Goal: Task Accomplishment & Management: Complete application form

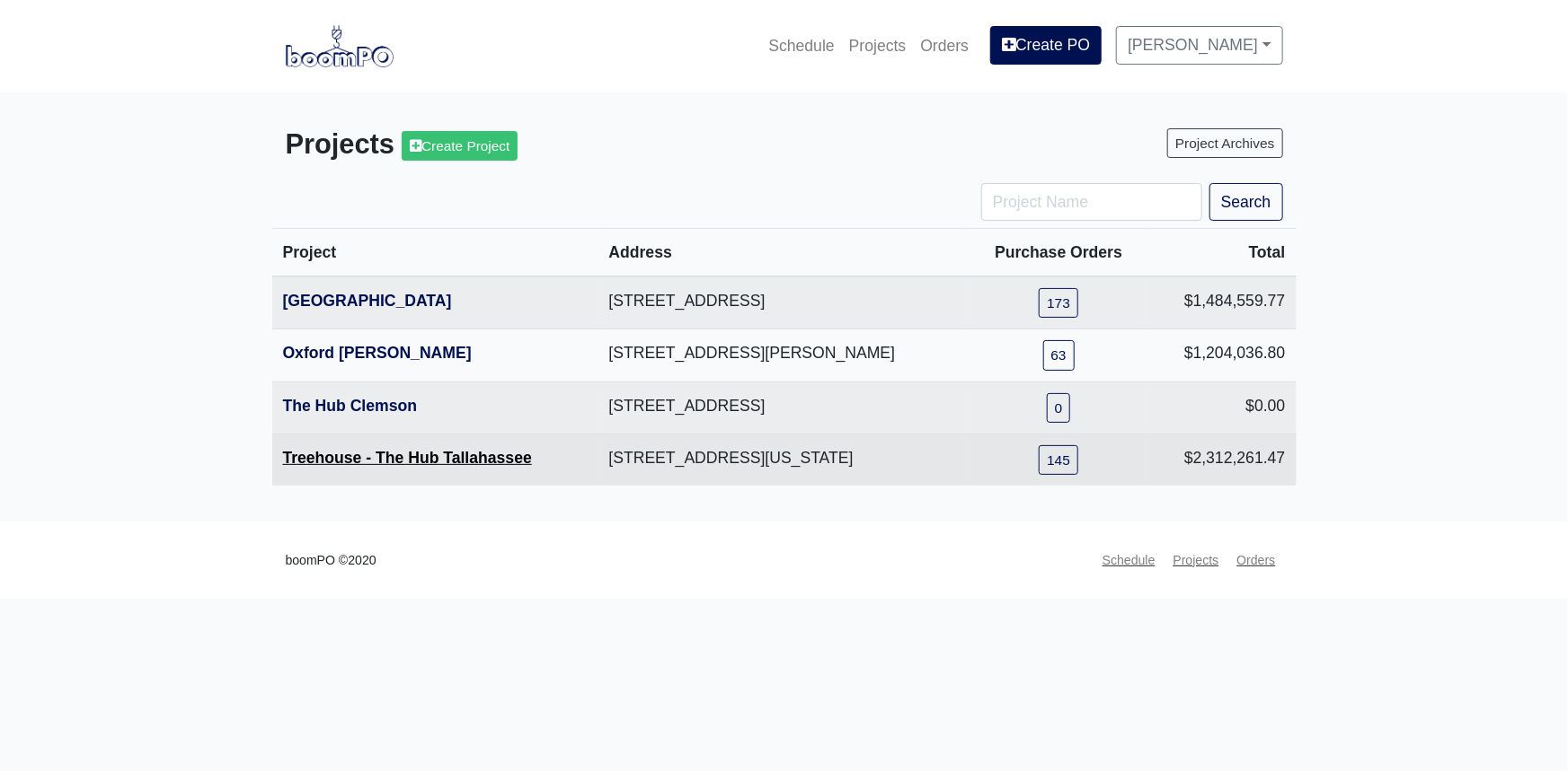
click at [378, 457] on link "Treehouse - The Hub Tallahassee" at bounding box center [407, 458] width 249 height 18
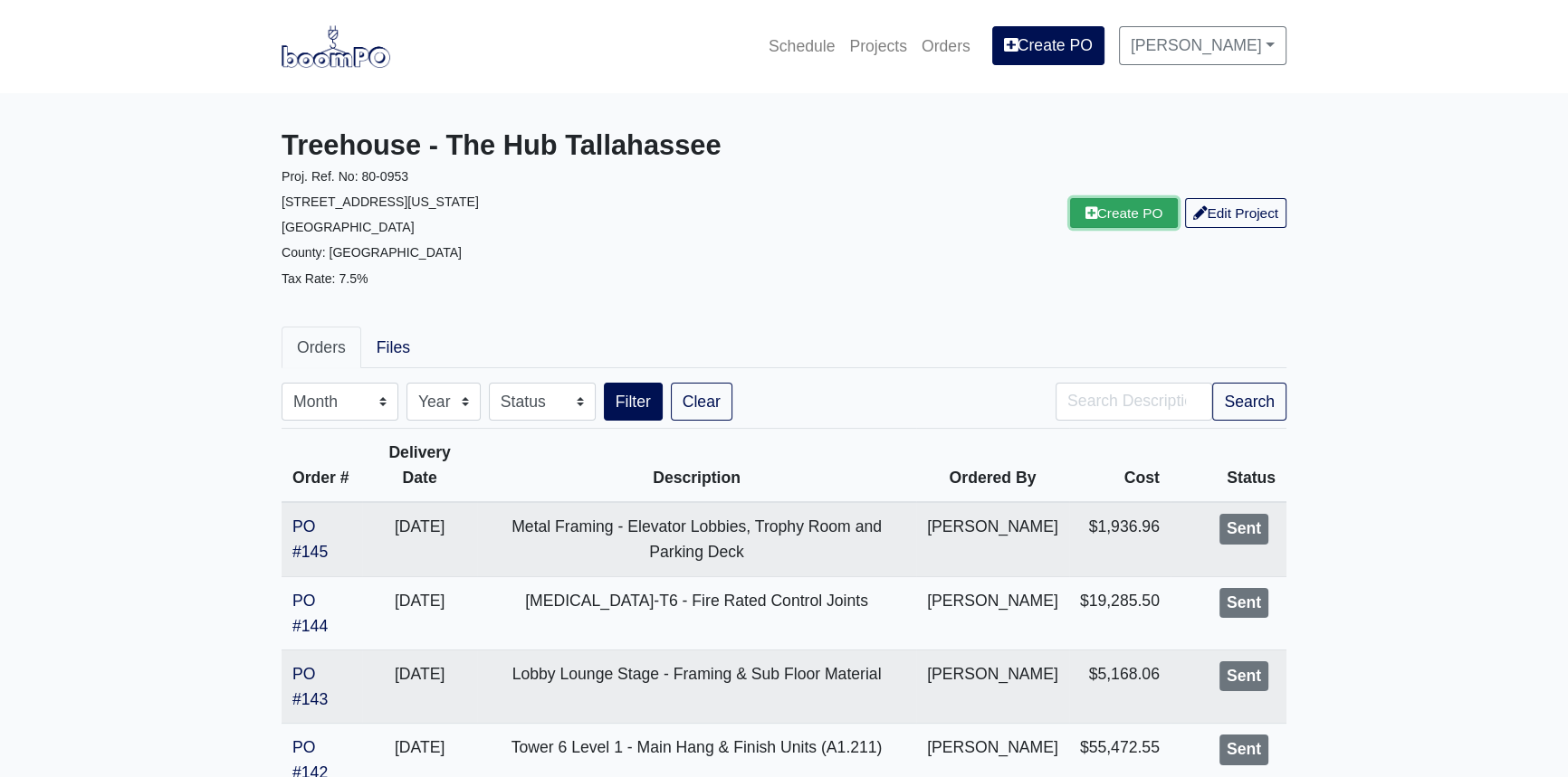
click at [1133, 221] on link "Create PO" at bounding box center [1123, 213] width 108 height 30
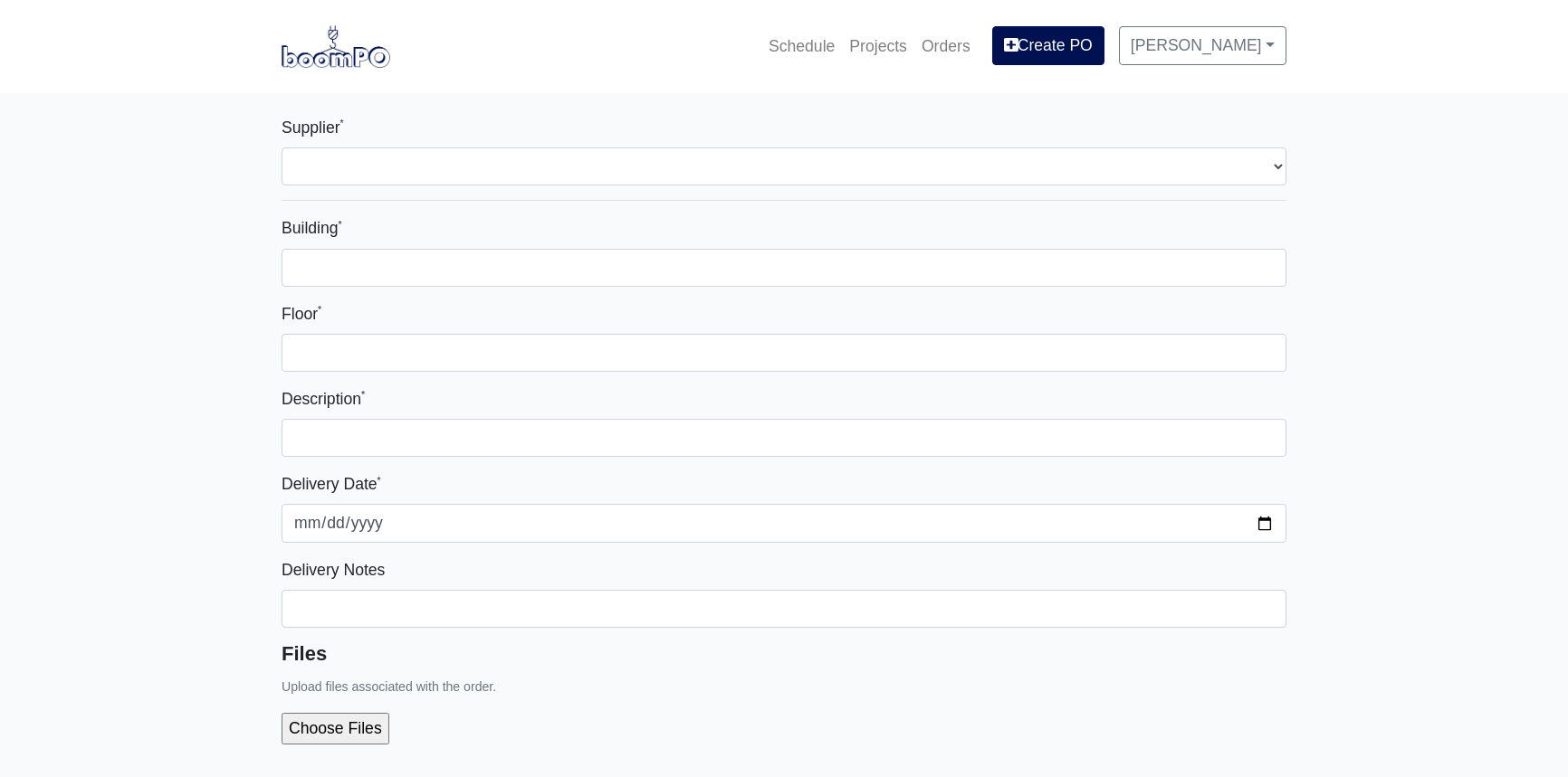
select select
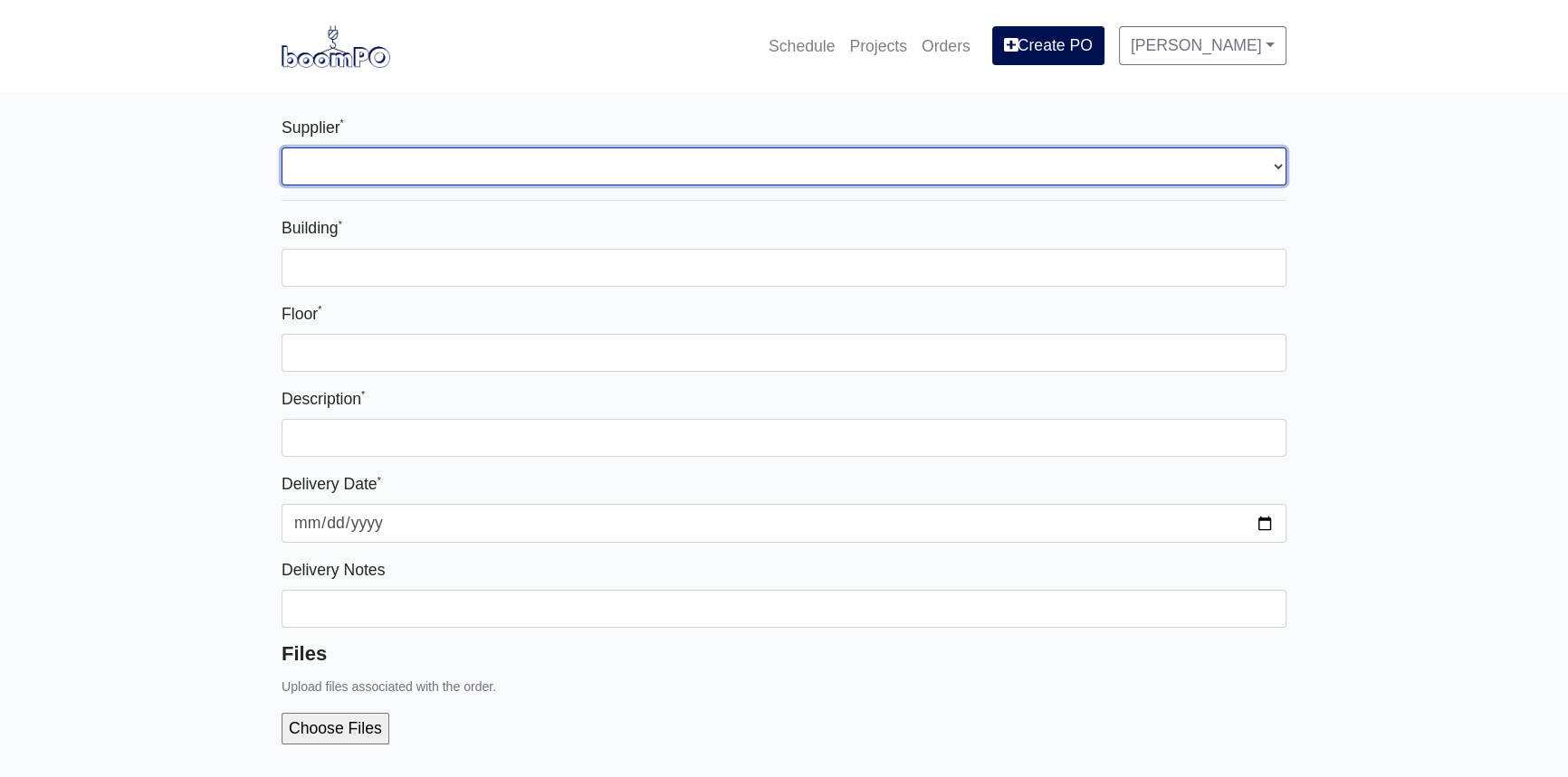
click at [375, 153] on select "Select one... L&W Supply – Tallahassee, FL Interior/Exterior Building Supply - …" at bounding box center [784, 167] width 1005 height 38
select select "870"
click at [282, 148] on select "Select one... L&W Supply – Tallahassee, FL Interior/Exterior Building Supply - …" at bounding box center [784, 167] width 1005 height 38
select select
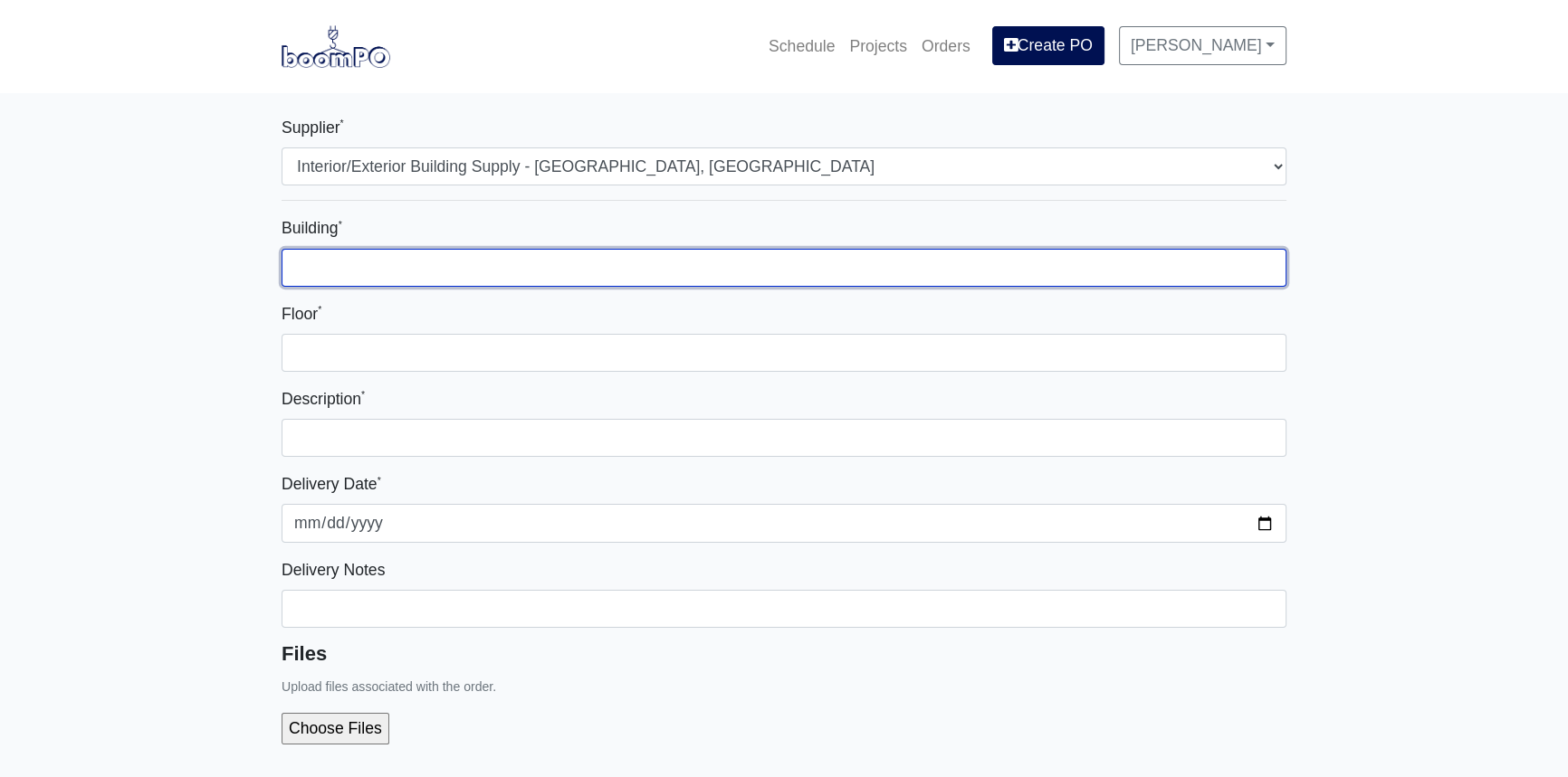
click at [353, 267] on input "Building *" at bounding box center [784, 268] width 1005 height 38
type input "L"
type input "A"
type input "Mansions"
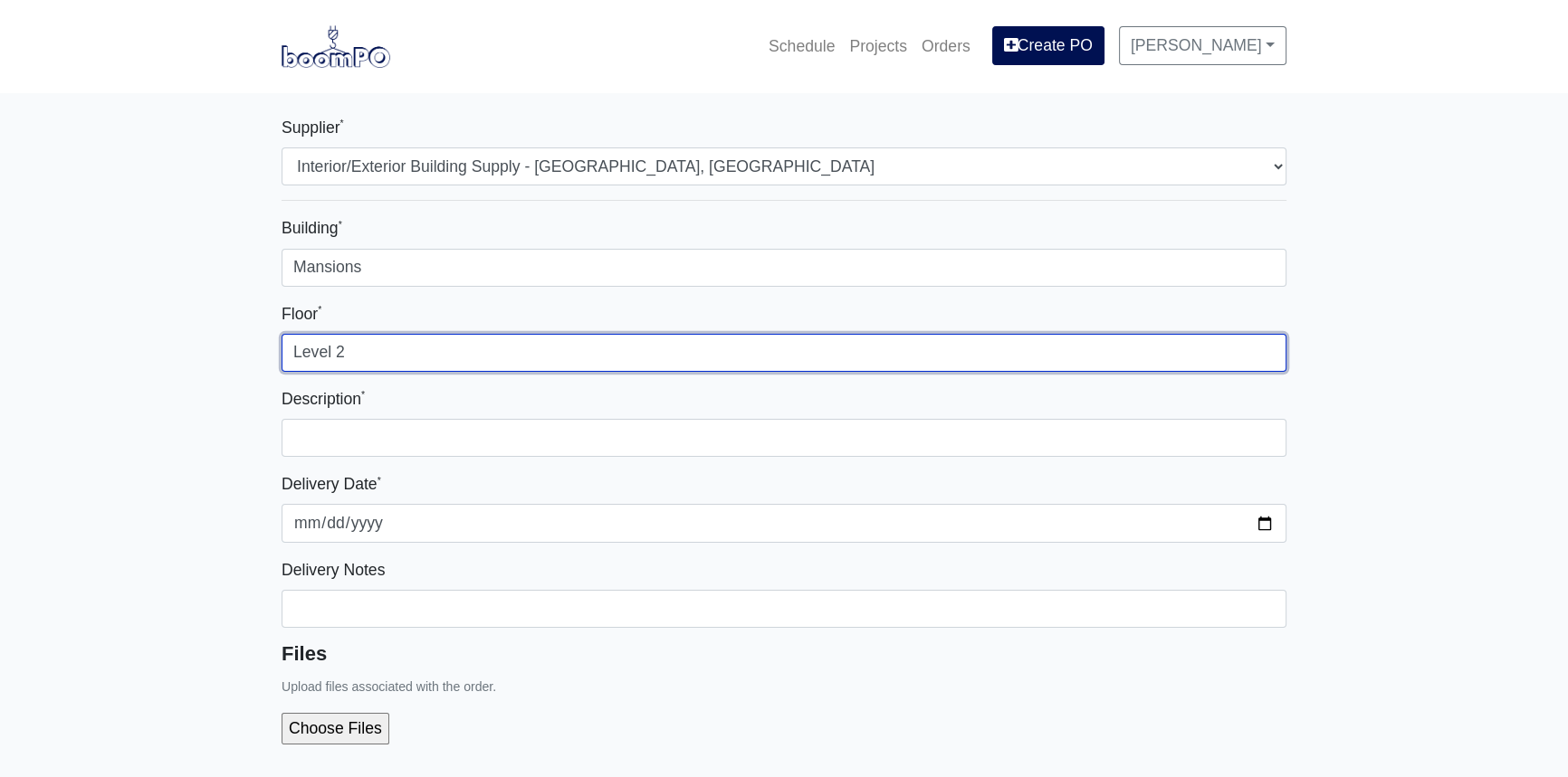
type input "Level 2"
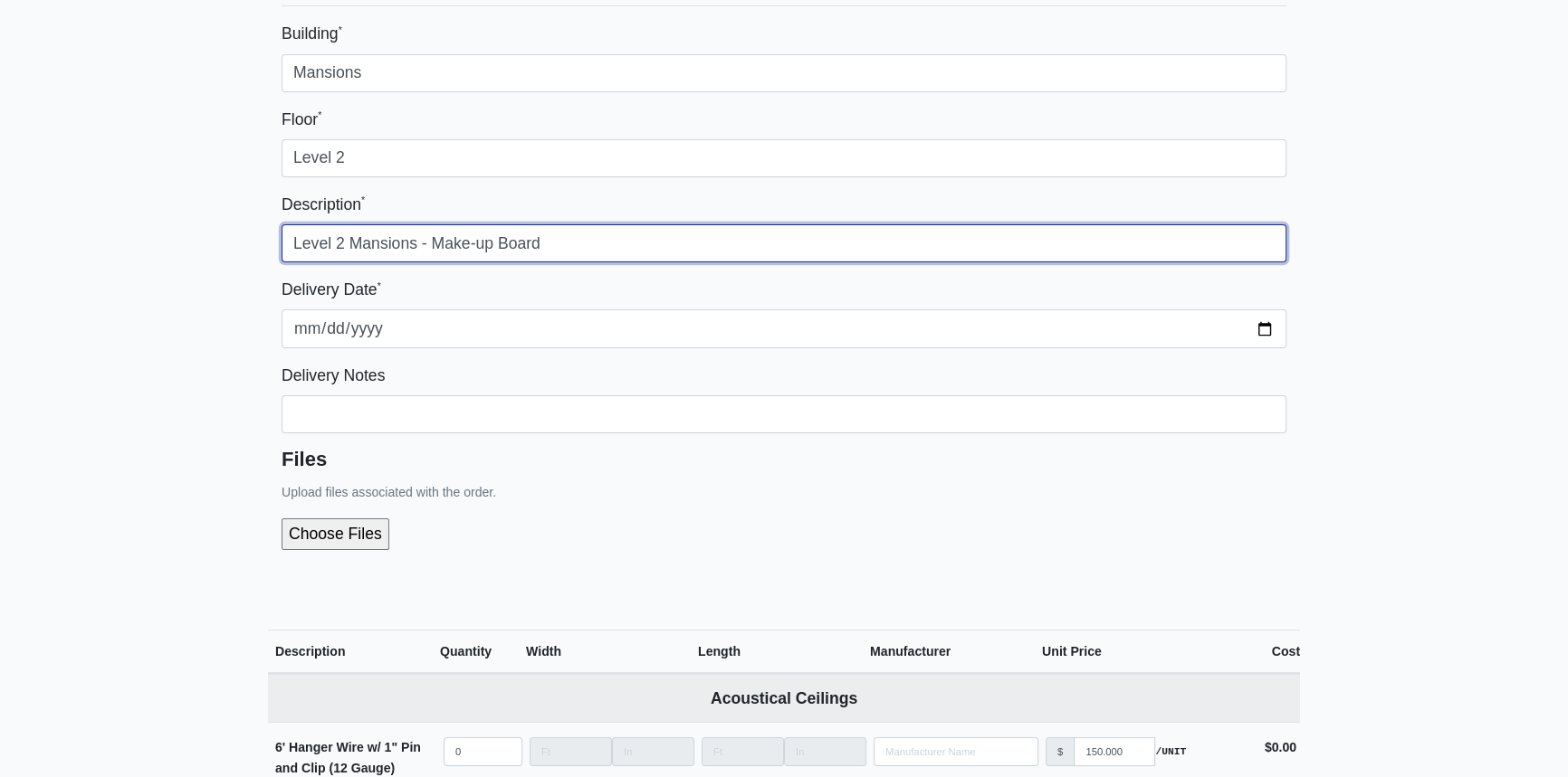
scroll to position [246, 0]
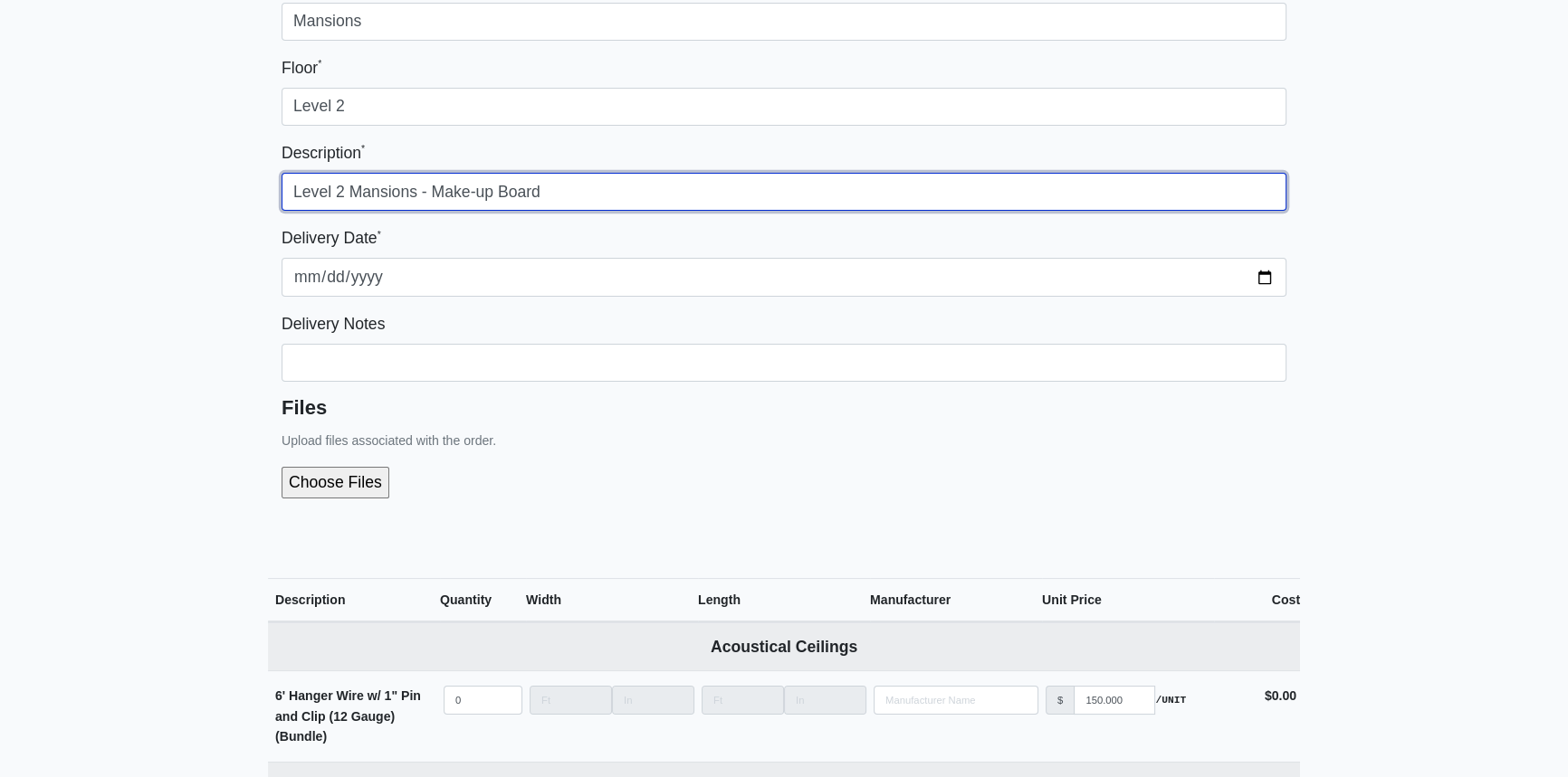
type input "Level 2 Mansions - Make-up Board"
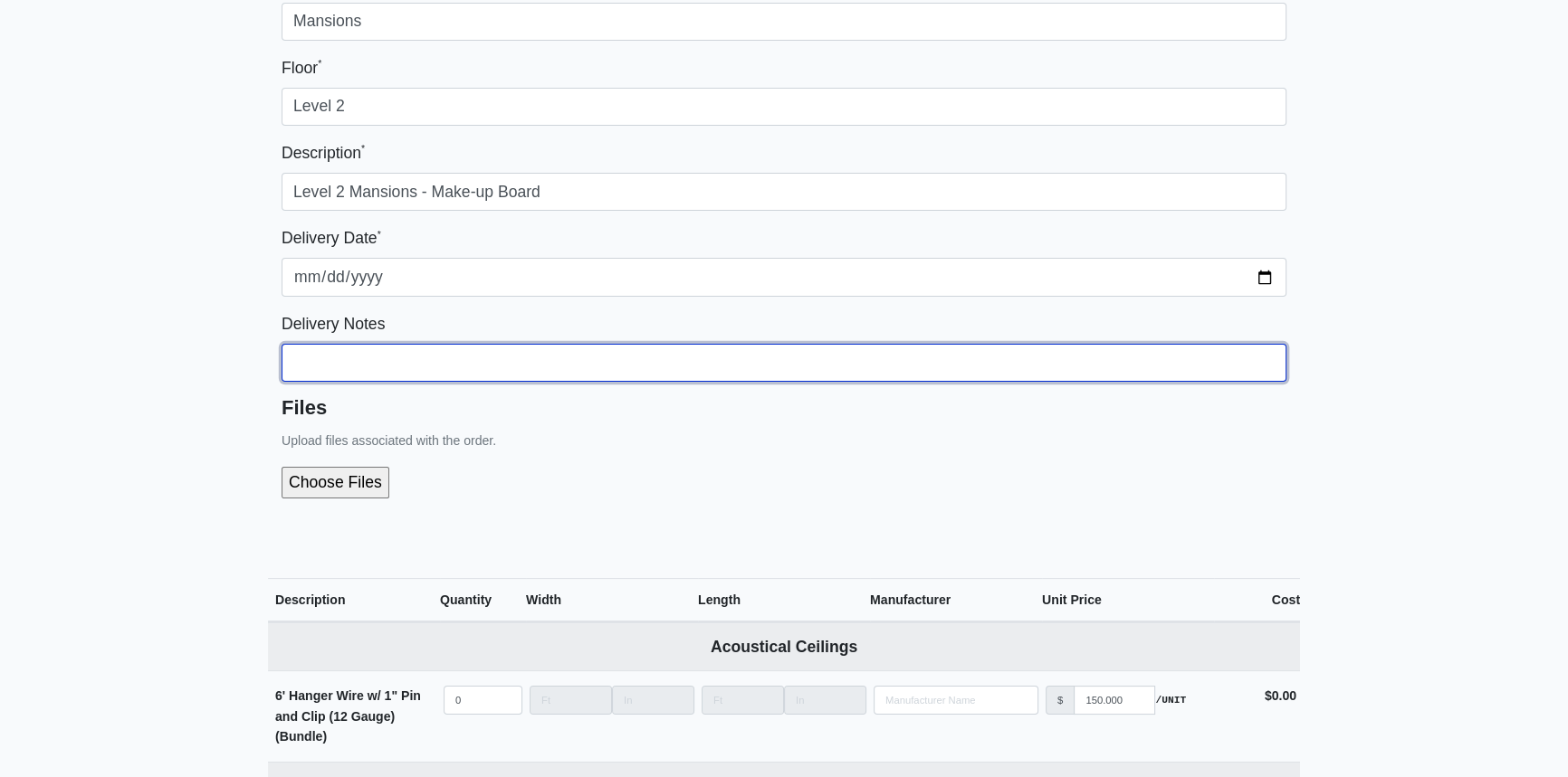
click at [1058, 369] on input "Building *" at bounding box center [784, 363] width 1005 height 38
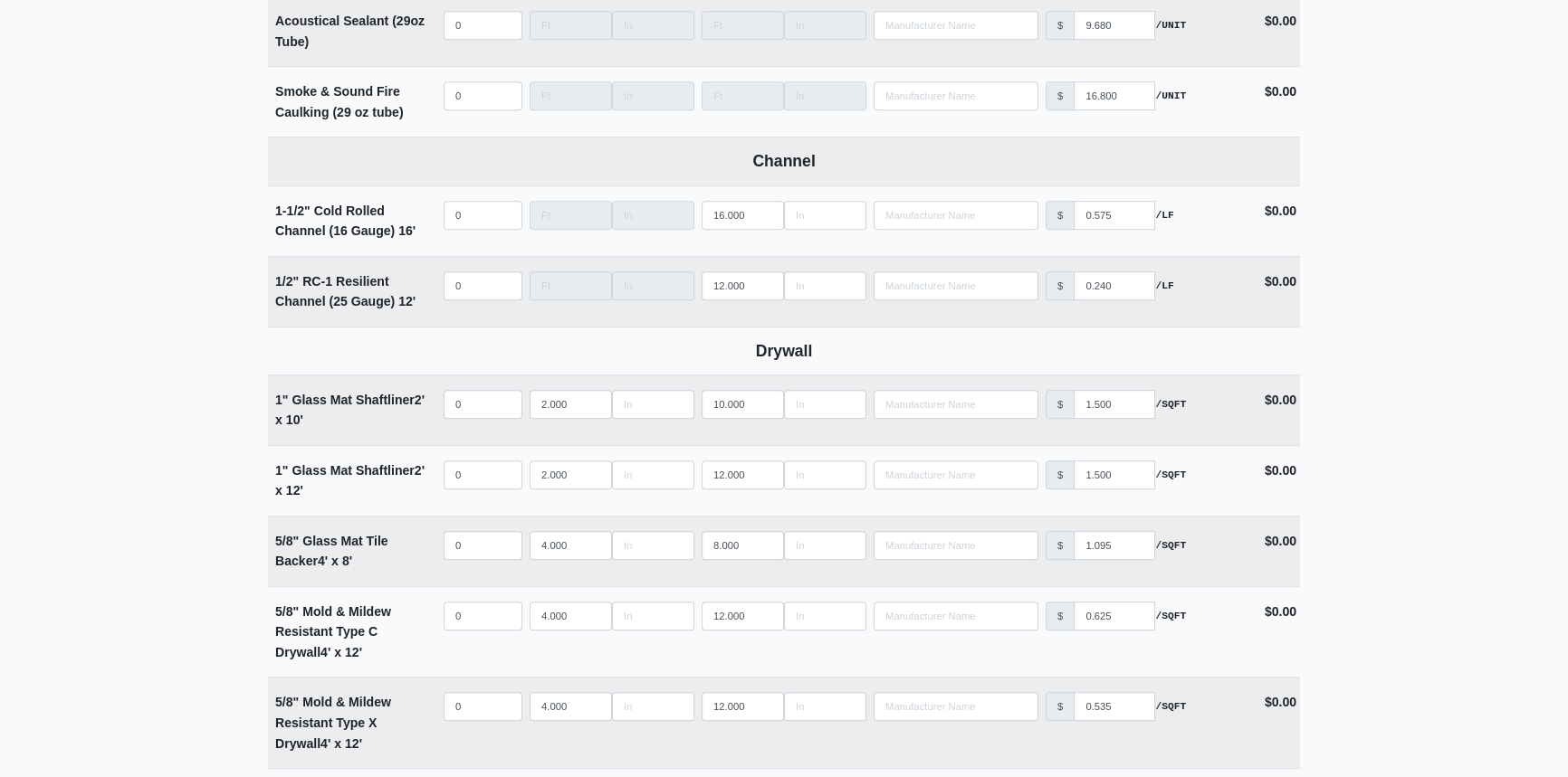
scroll to position [1480, 0]
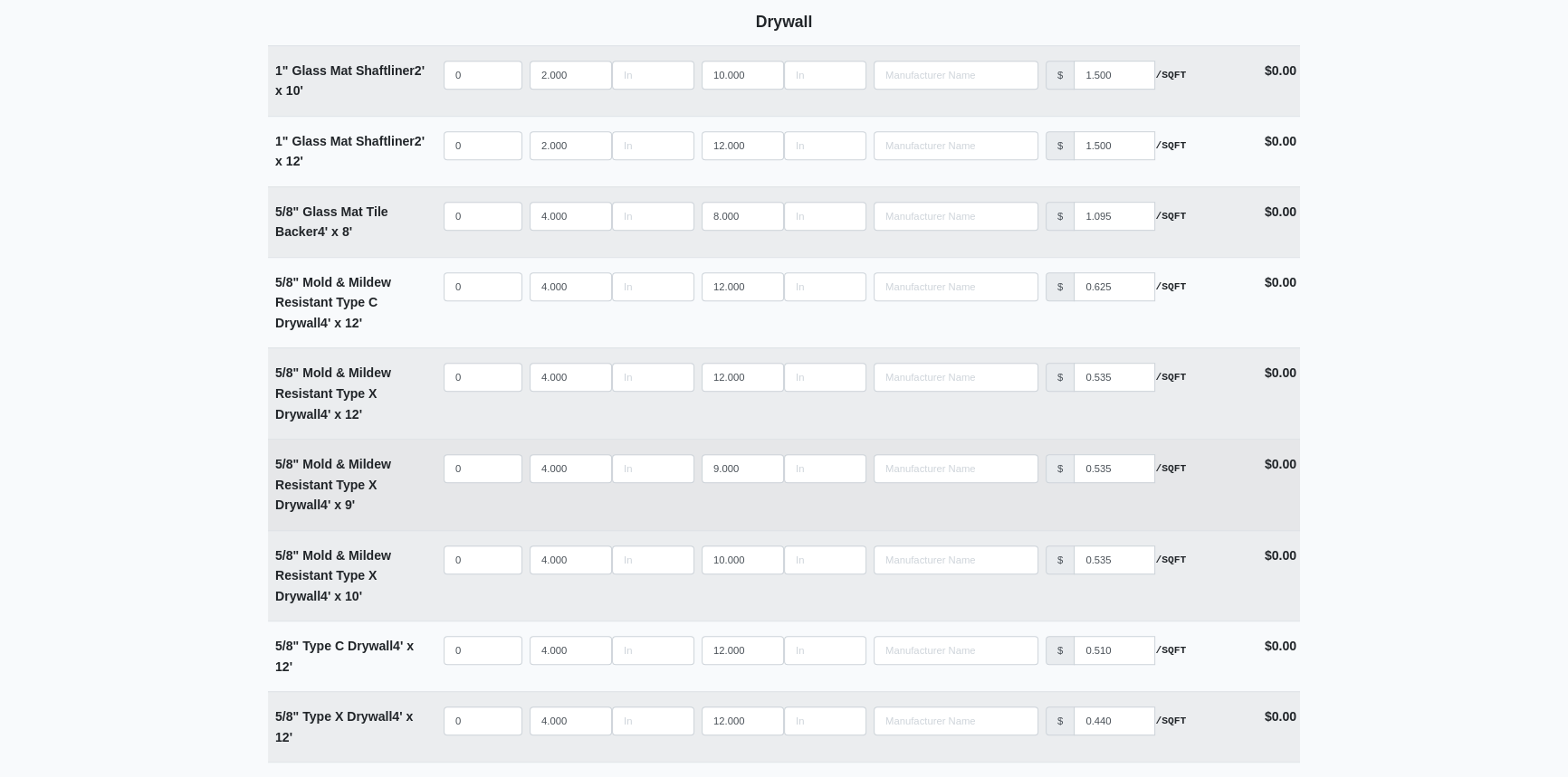
type input "Please deliver 10 pieces to Unit 223, 20 to Unit 217 and 20 to Unit 212"
select select
click at [464, 465] on input "quantity" at bounding box center [483, 469] width 78 height 29
type input "5"
select select
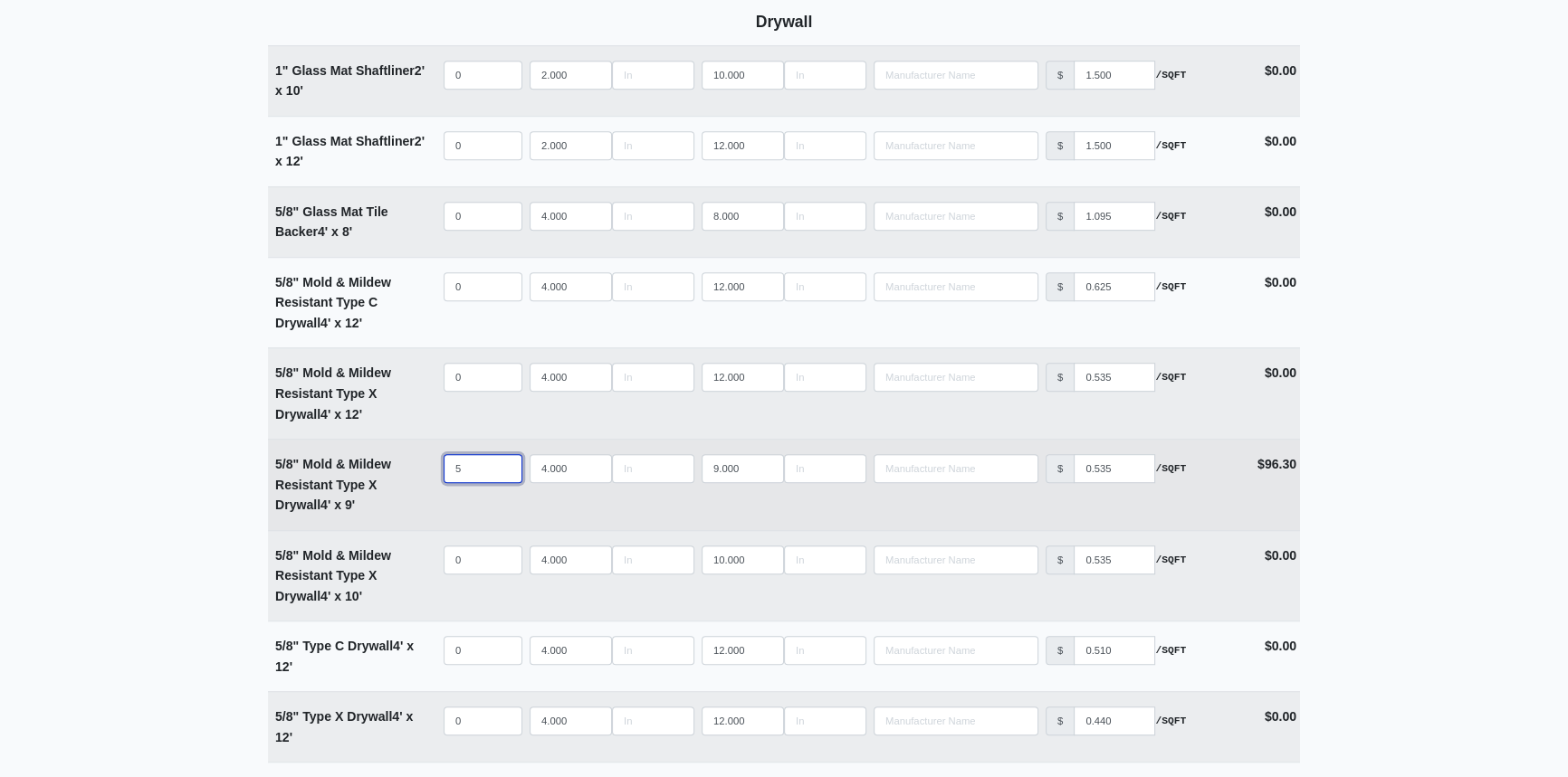
type input "50"
select select
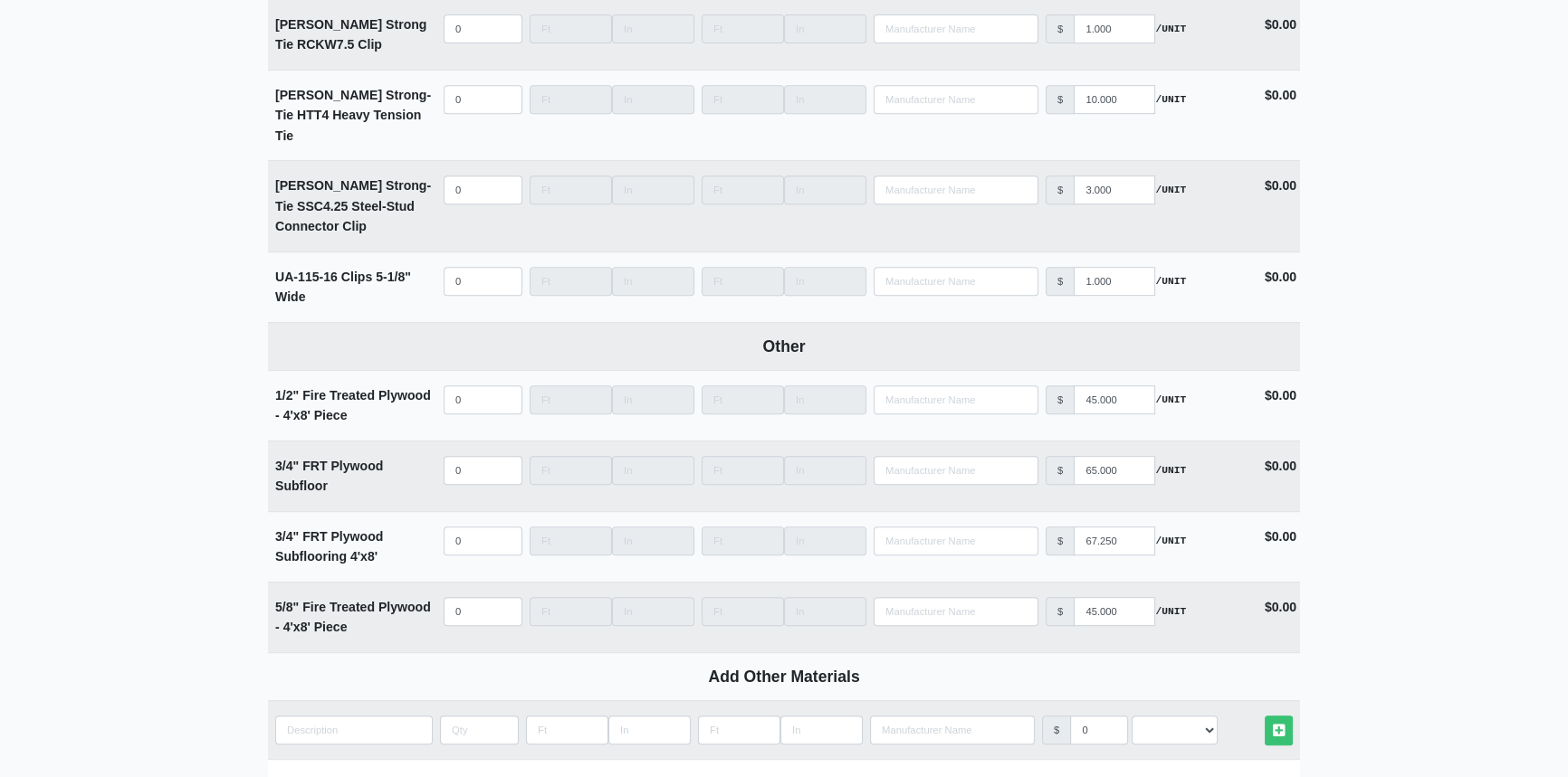
scroll to position [9869, 0]
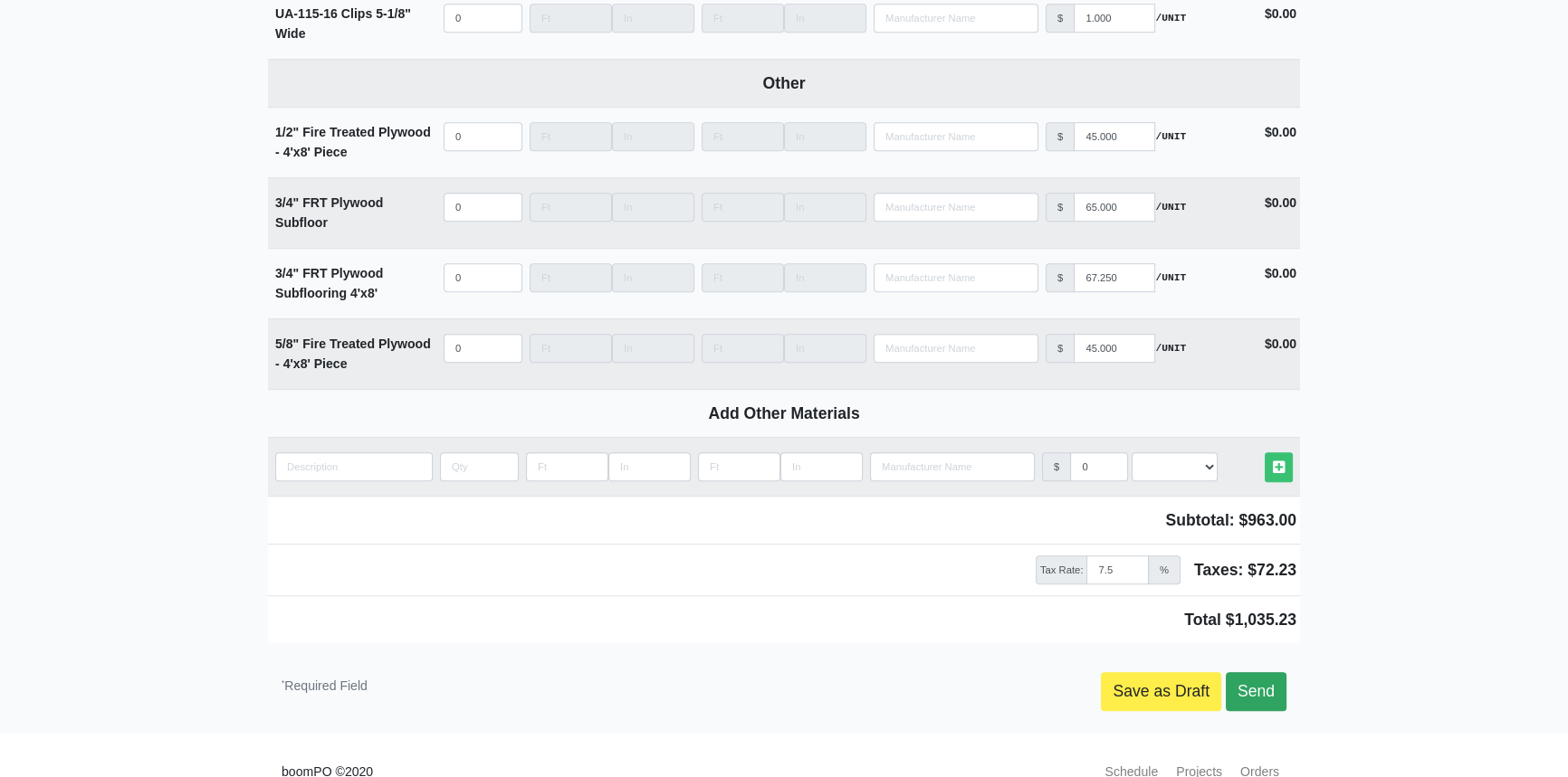
type input "50"
click at [1240, 672] on link "Send" at bounding box center [1255, 691] width 61 height 38
